Goal: Information Seeking & Learning: Learn about a topic

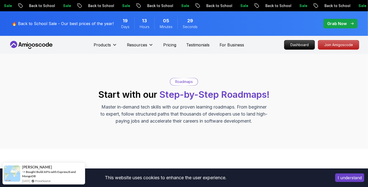
click at [256, 52] on nav "Products Resources Pricing Testimonials For Business Dashboard Join Amigoscode" at bounding box center [184, 45] width 351 height 18
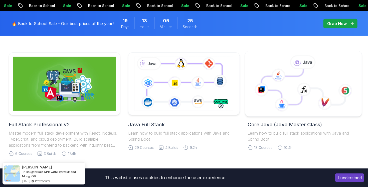
scroll to position [90, 0]
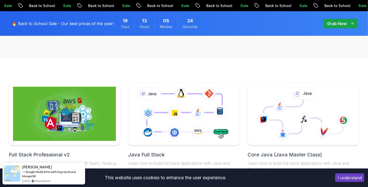
click at [256, 54] on div "Roadmaps Start with our Step-by-Step Roadmaps! Master in-demand tech skills wit…" at bounding box center [184, 11] width 368 height 95
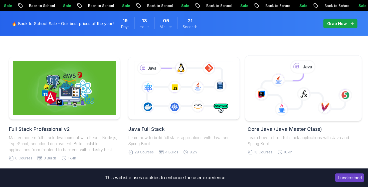
scroll to position [120, 0]
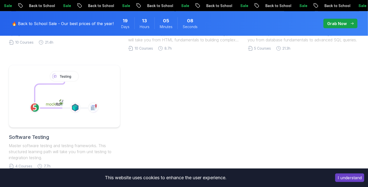
scroll to position [301, 0]
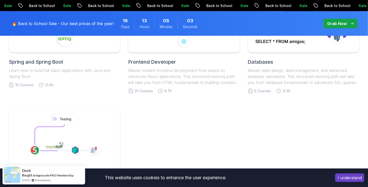
click at [243, 42] on div "Full Stack Professional v2 Master modern full-stack development with React, Nod…" at bounding box center [184, 41] width 351 height 339
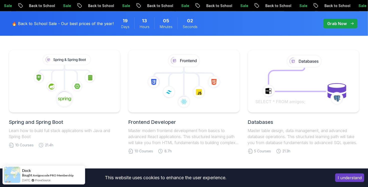
click at [243, 42] on div "Full Stack Professional v2 Master modern full-stack development with React, Nod…" at bounding box center [184, 101] width 351 height 339
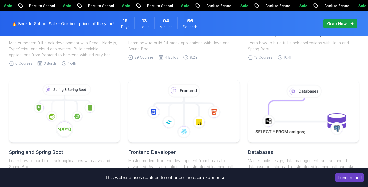
scroll to position [120, 0]
